Goal: Information Seeking & Learning: Learn about a topic

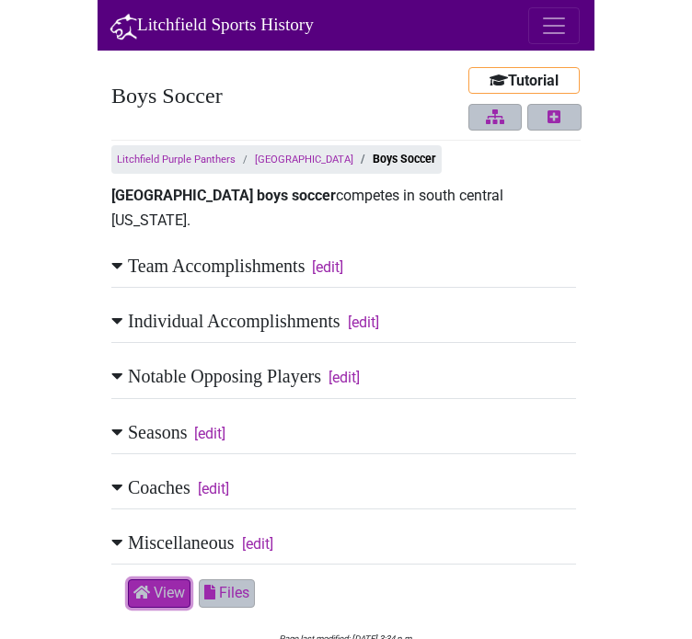
click at [115, 312] on icon at bounding box center [117, 321] width 12 height 18
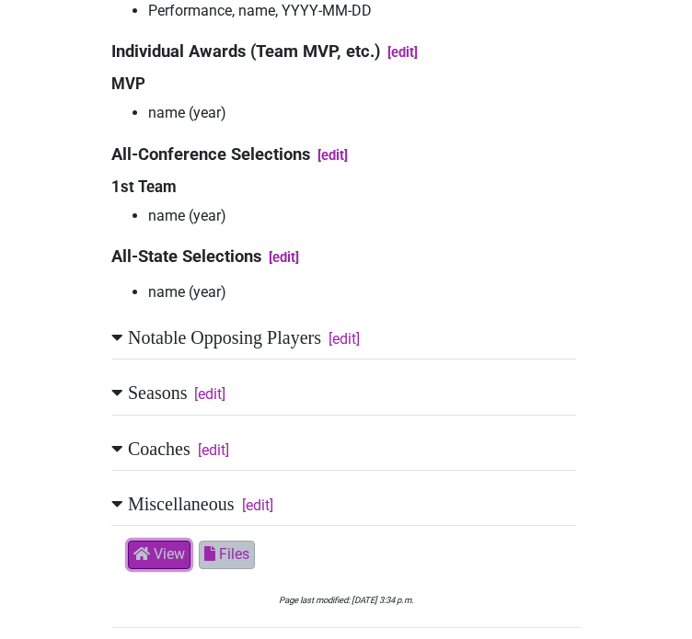
scroll to position [515, 0]
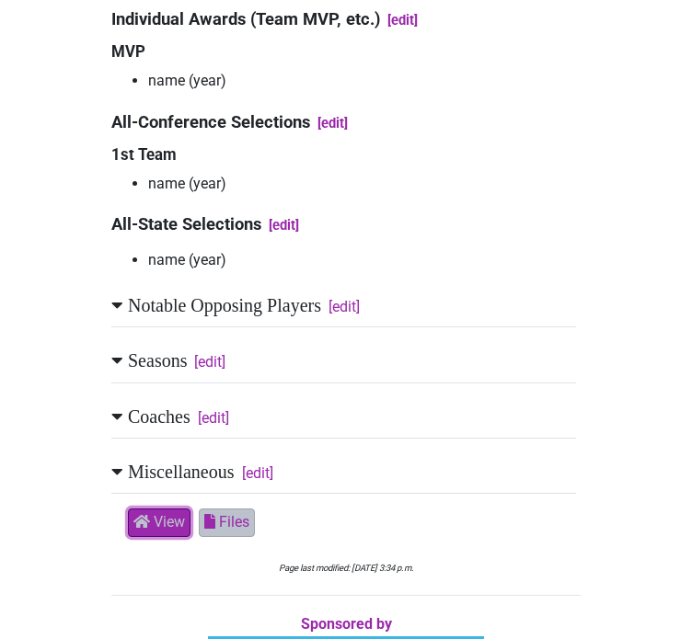
click at [125, 350] on h2 "Seasons [edit]" at bounding box center [343, 366] width 465 height 33
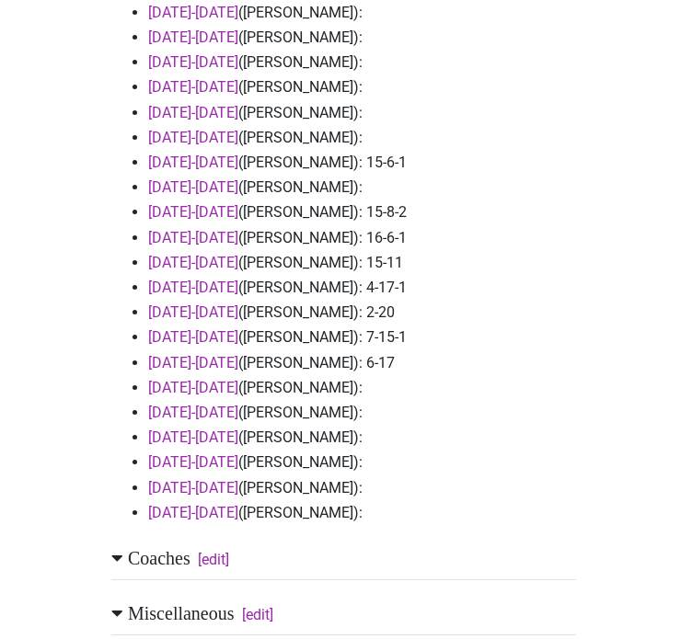
scroll to position [1104, 0]
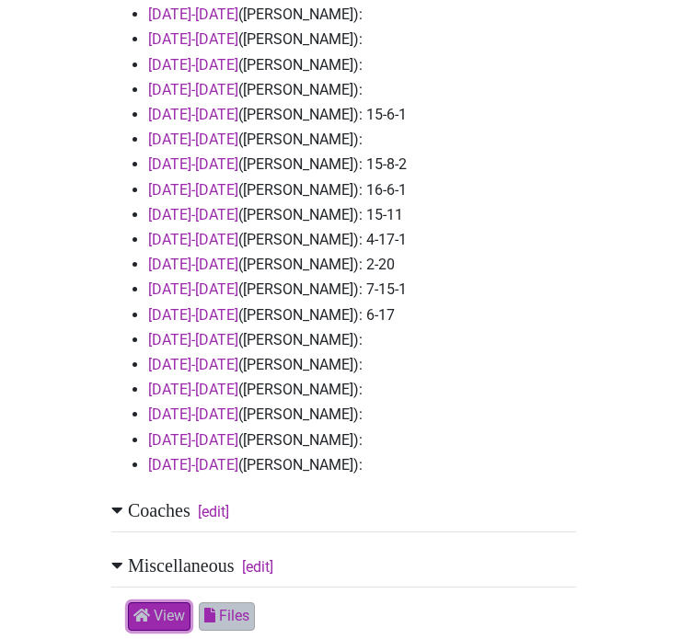
click at [143, 500] on h2 "Coaches [edit]" at bounding box center [343, 516] width 465 height 33
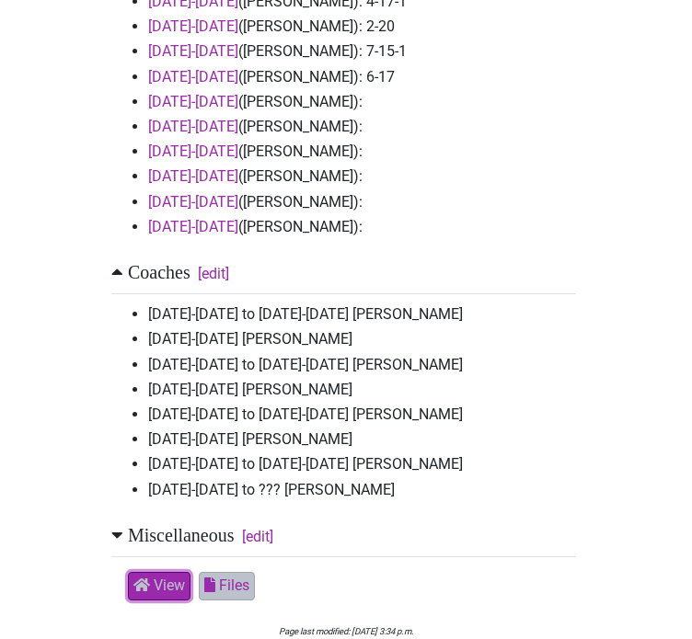
scroll to position [1362, 0]
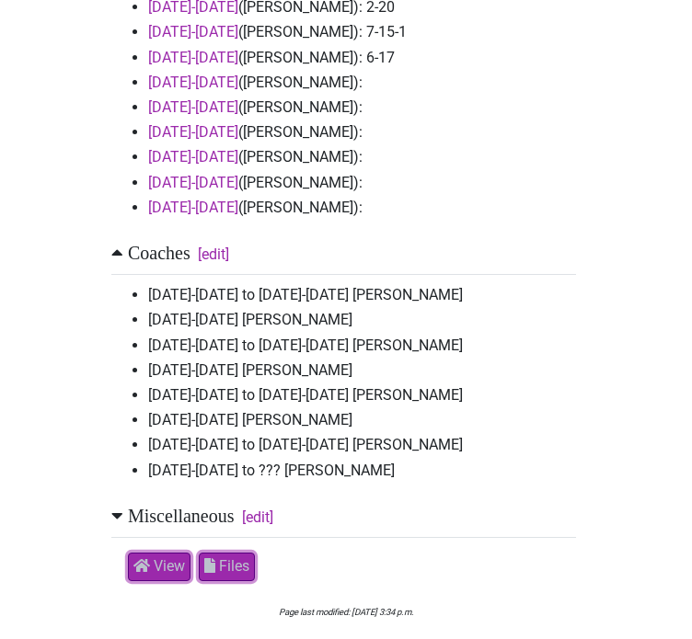
click at [230, 557] on span "Files" at bounding box center [234, 565] width 30 height 17
click at [118, 507] on icon at bounding box center [117, 516] width 12 height 18
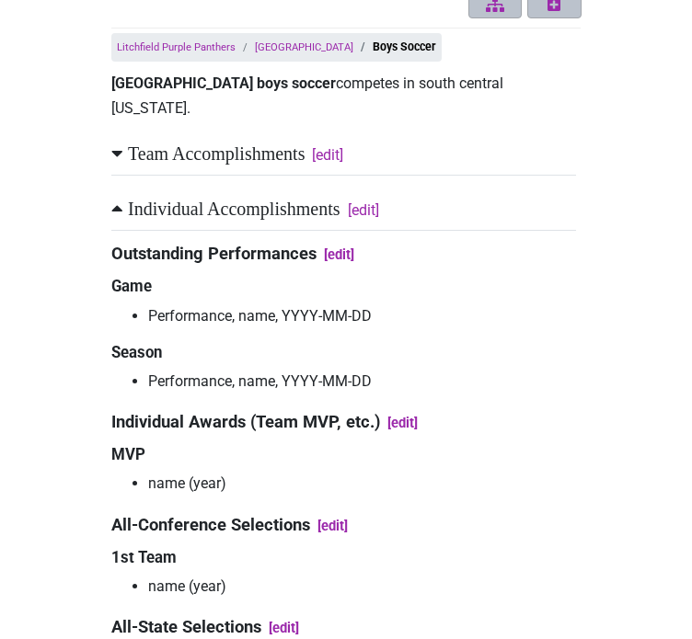
scroll to position [110, 0]
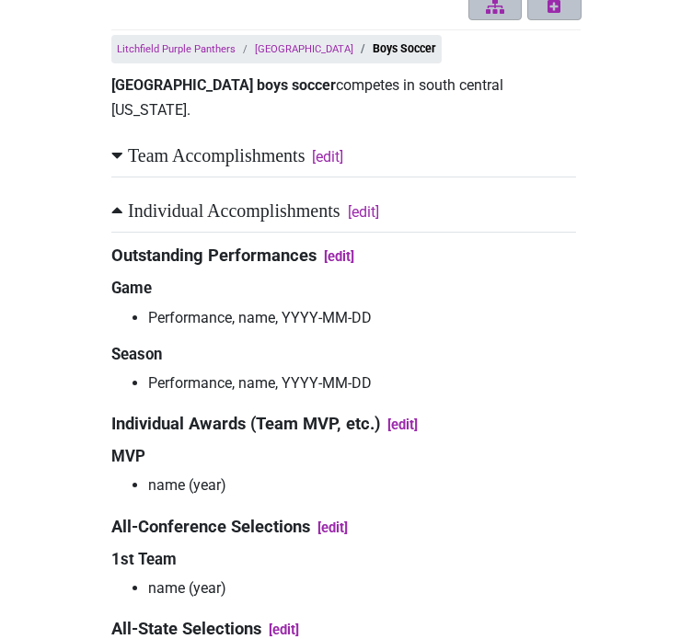
click at [123, 200] on h2 "Individual Accomplishments [edit]" at bounding box center [343, 216] width 465 height 33
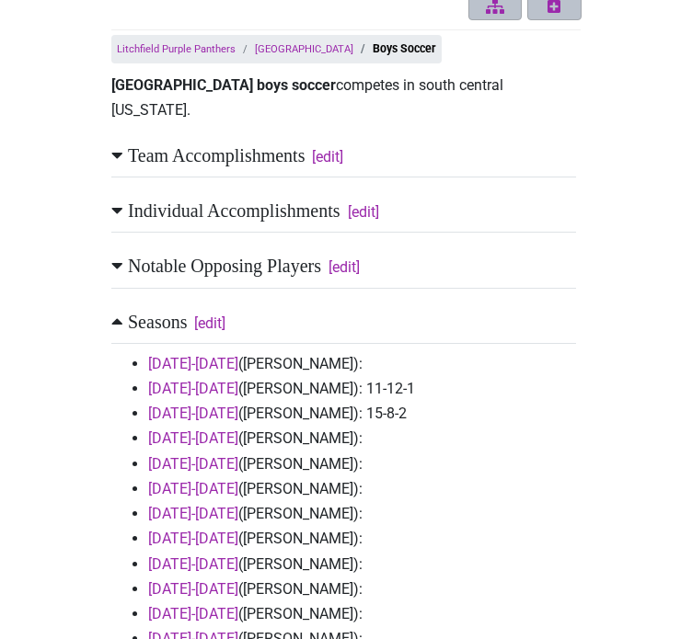
click at [153, 144] on h2 "Team Accomplishments [edit]" at bounding box center [343, 160] width 465 height 33
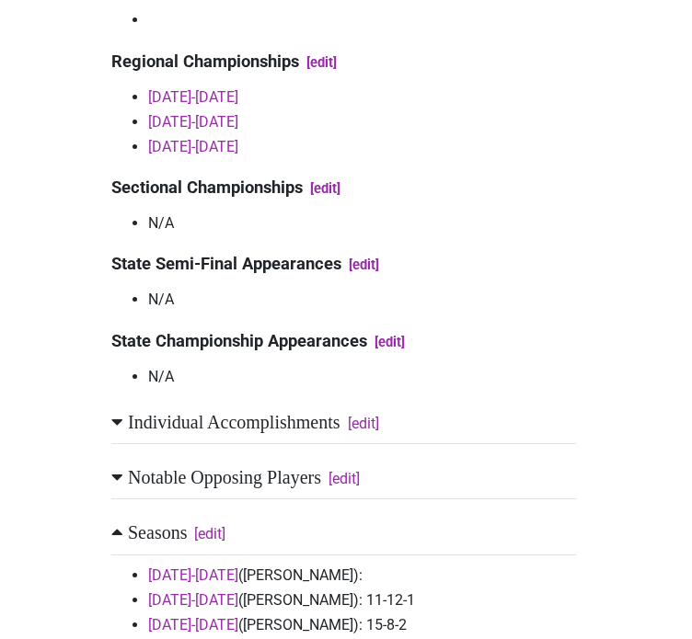
scroll to position [405, 0]
